Goal: Information Seeking & Learning: Learn about a topic

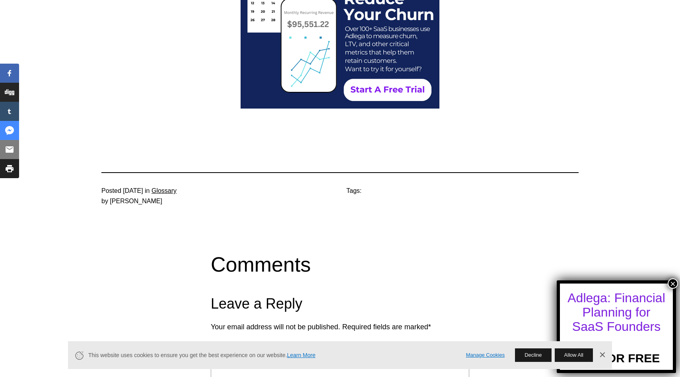
scroll to position [2205, 0]
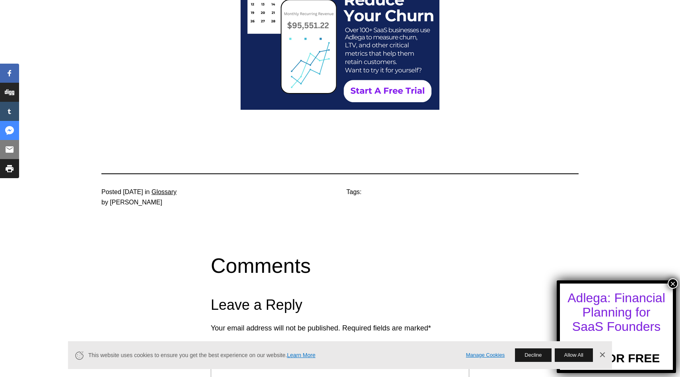
click at [177, 189] on link "Glossary" at bounding box center [164, 192] width 25 height 7
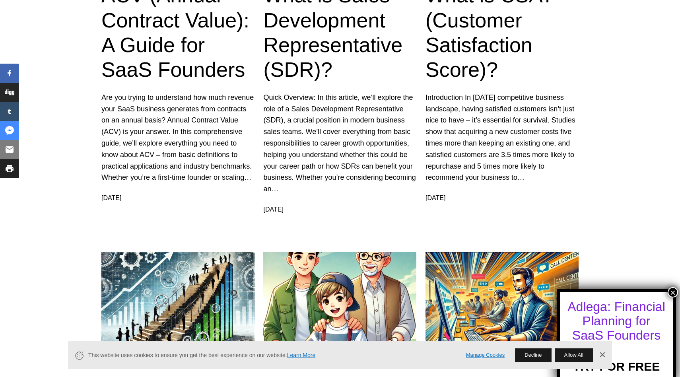
scroll to position [343, 0]
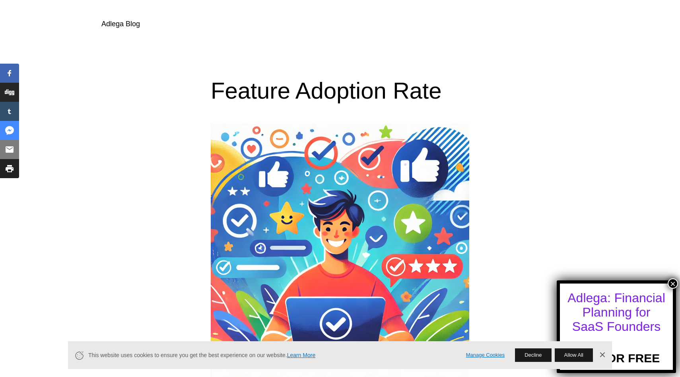
click at [133, 22] on link "Adlega Blog" at bounding box center [120, 24] width 39 height 8
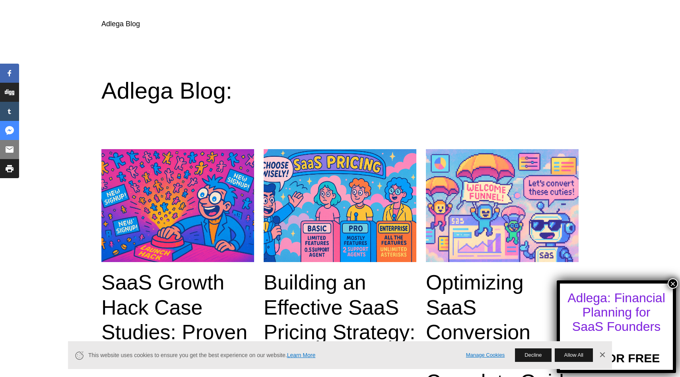
click at [108, 20] on link "Adlega Blog" at bounding box center [120, 24] width 39 height 8
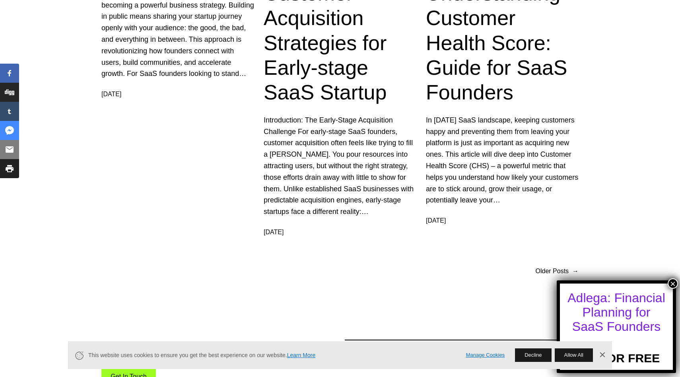
scroll to position [1679, 0]
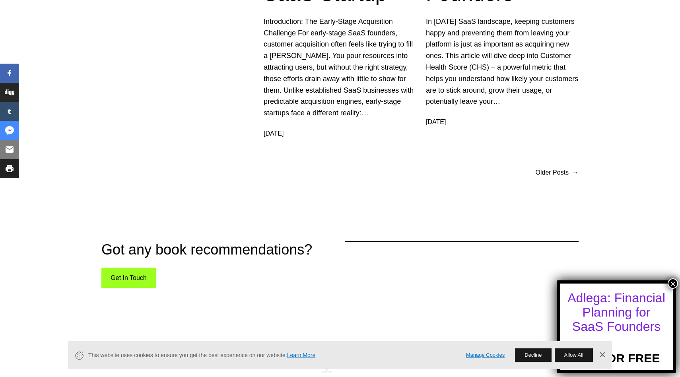
click at [673, 284] on button "×" at bounding box center [673, 283] width 10 height 10
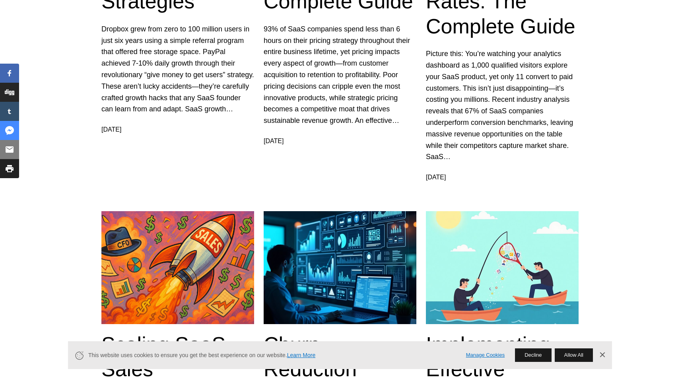
scroll to position [277, 0]
